Goal: Find specific page/section: Find specific page/section

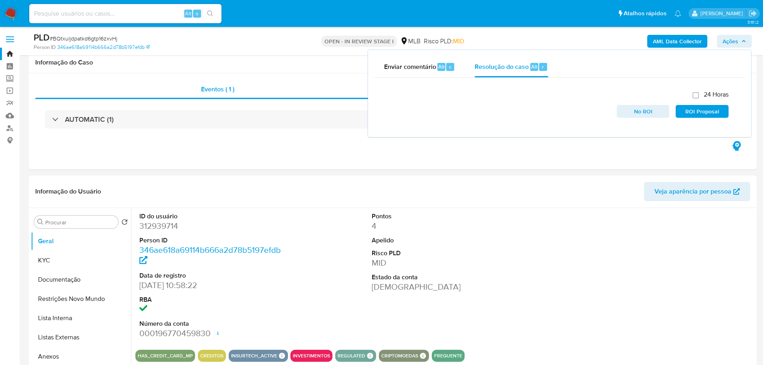
select select "10"
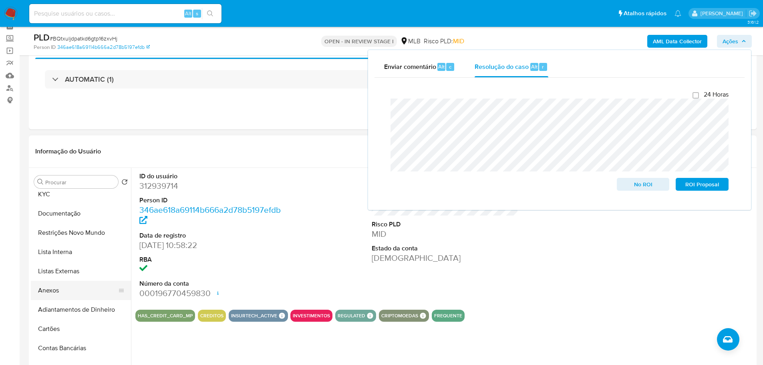
scroll to position [40, 0]
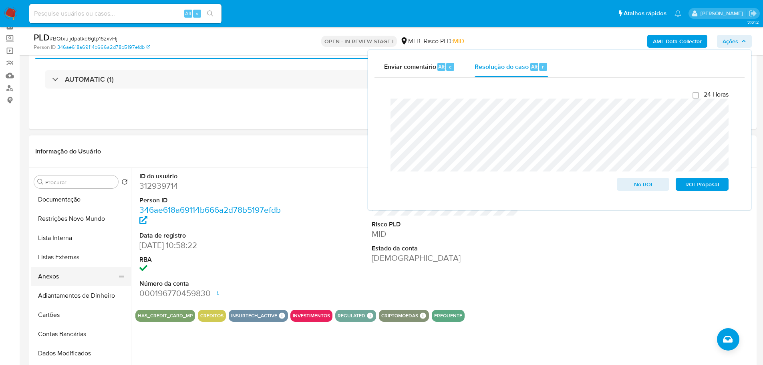
click at [55, 280] on button "Anexos" at bounding box center [78, 276] width 94 height 19
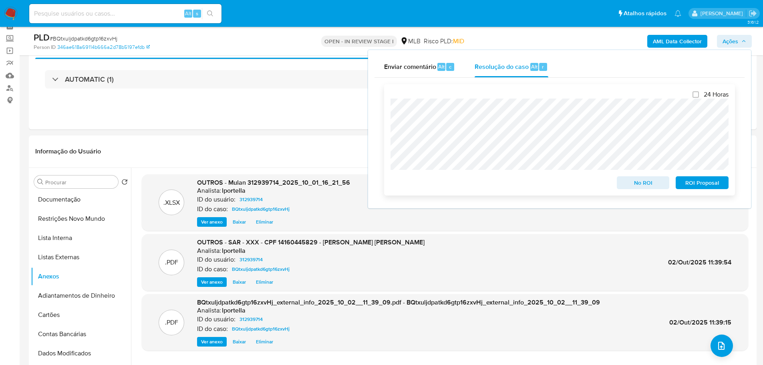
click at [696, 184] on span "ROI Proposal" at bounding box center [702, 182] width 42 height 11
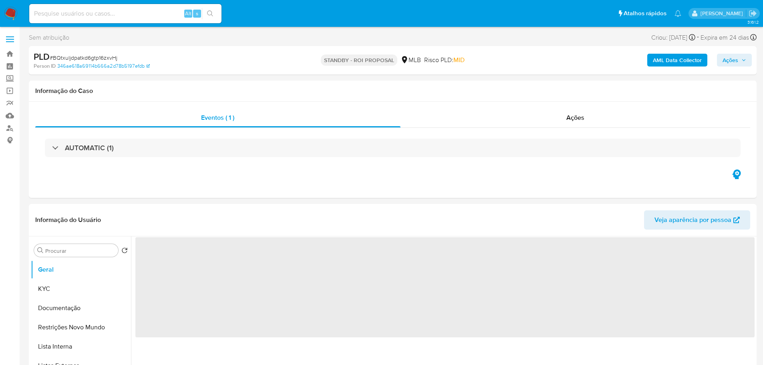
select select "10"
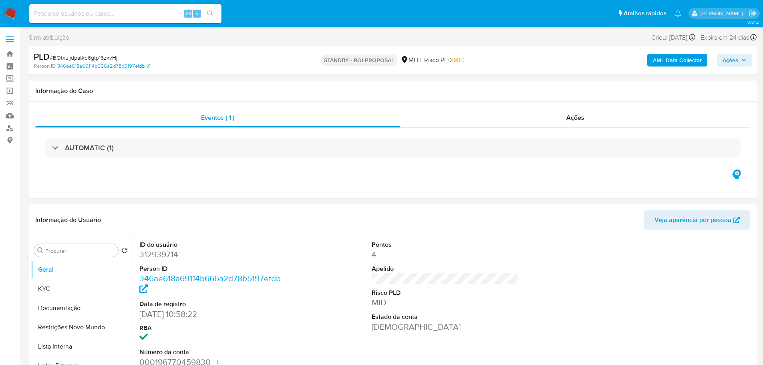
click at [98, 55] on span "# BQtxuljdpatkd6gtp16zxvHj" at bounding box center [84, 58] width 68 height 8
copy span "BQtxuljdpatkd6gtp16zxvHj"
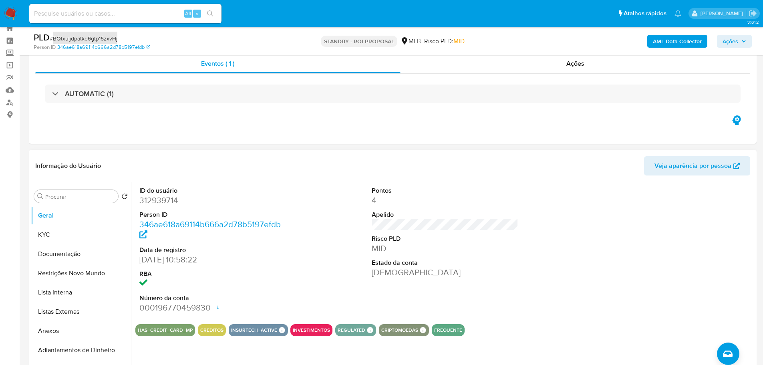
scroll to position [40, 0]
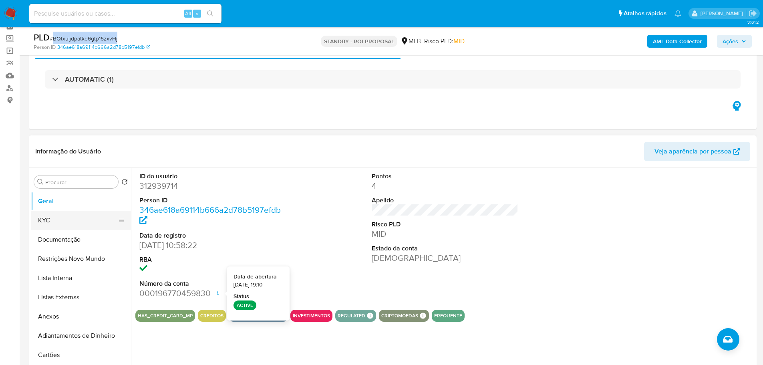
click at [52, 219] on button "KYC" at bounding box center [78, 220] width 94 height 19
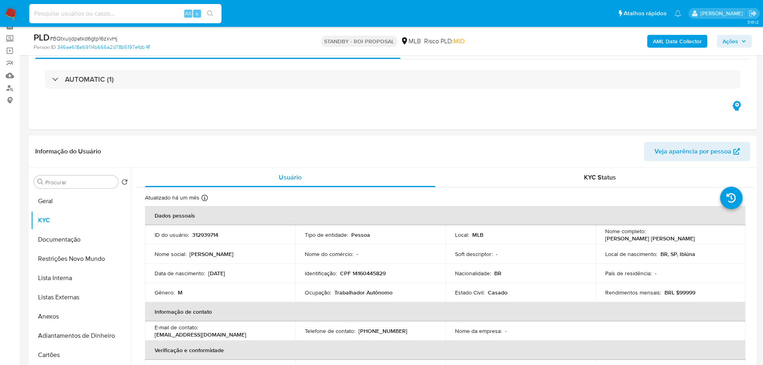
click at [89, 8] on input at bounding box center [125, 13] width 192 height 10
paste input "OzFruYMQxmcakDSNVZaobKud"
type input "OzFruYMQxmcakDSNVZaobKud"
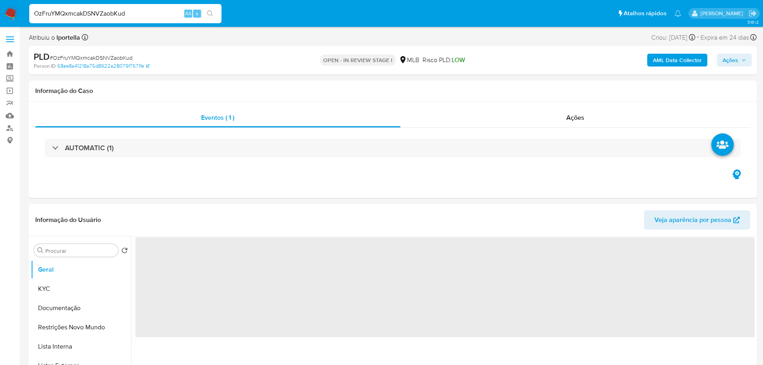
select select "10"
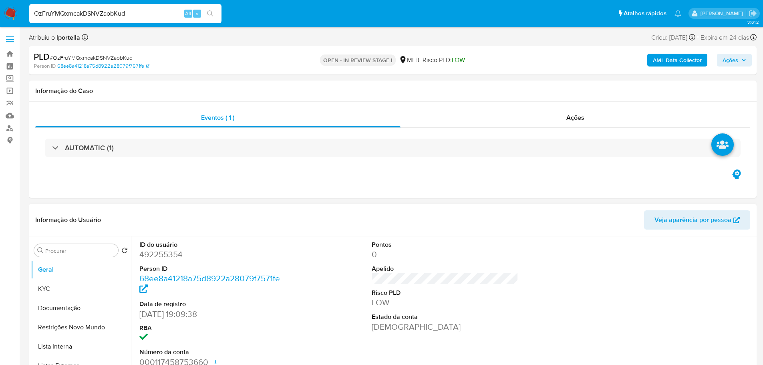
drag, startPoint x: 6, startPoint y: 33, endPoint x: 478, endPoint y: 209, distance: 504.1
click at [478, 209] on div "Informação do Usuário Veja aparência por pessoa" at bounding box center [393, 220] width 728 height 32
